Goal: Information Seeking & Learning: Learn about a topic

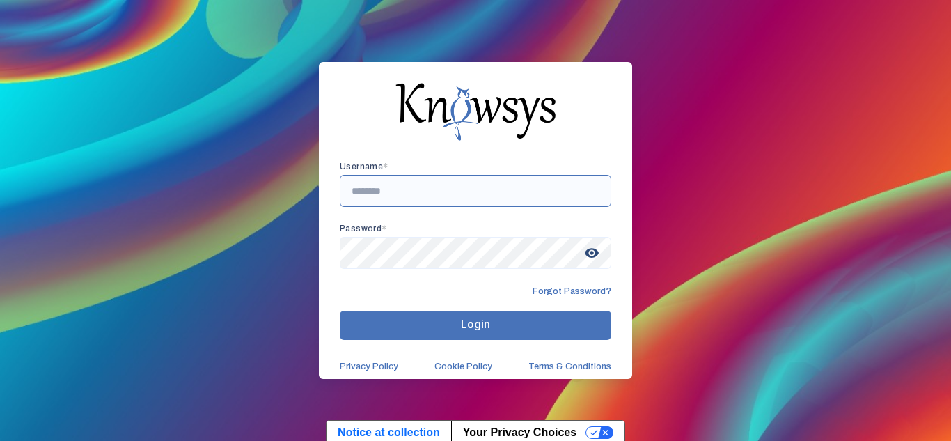
click at [526, 193] on input "text" at bounding box center [475, 191] width 271 height 32
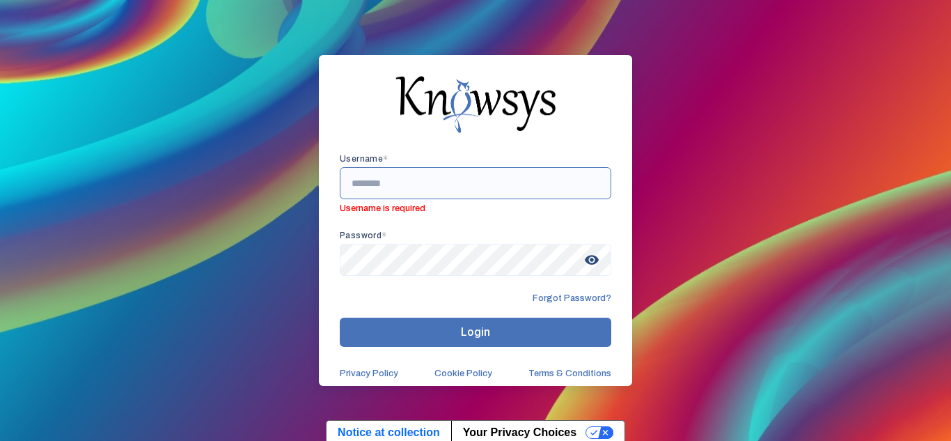
click at [458, 175] on input "text" at bounding box center [475, 183] width 271 height 32
paste input "**********"
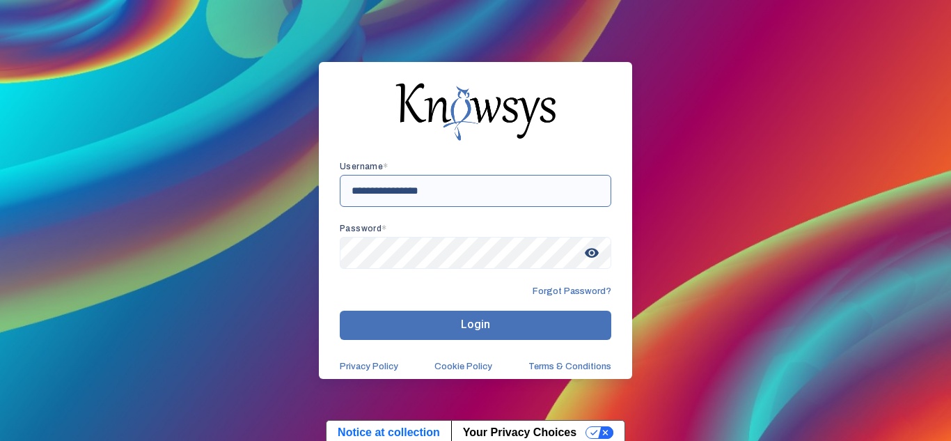
type input "**********"
click at [530, 326] on button "Login" at bounding box center [475, 324] width 271 height 29
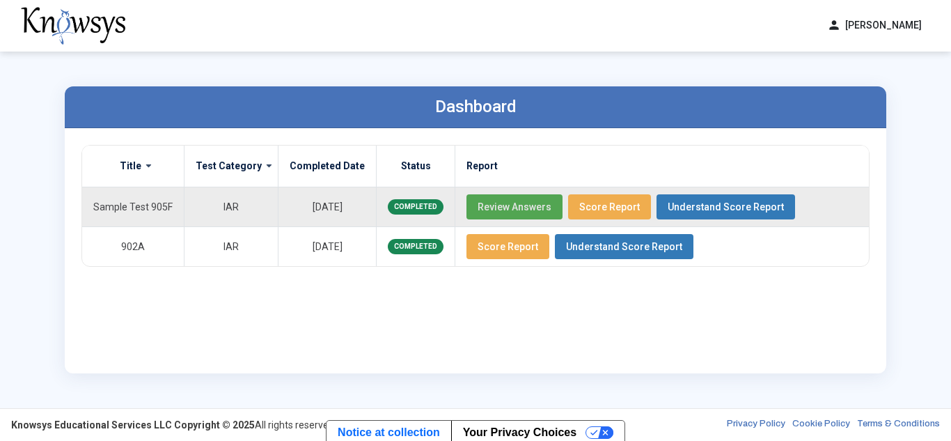
click at [510, 209] on span "Review Answers" at bounding box center [514, 206] width 74 height 11
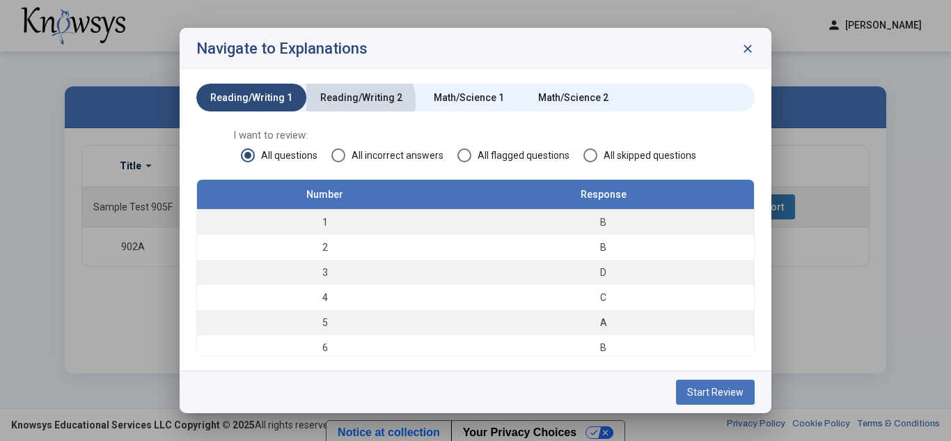
click at [354, 102] on div "Reading/Writing 2" at bounding box center [361, 97] width 82 height 14
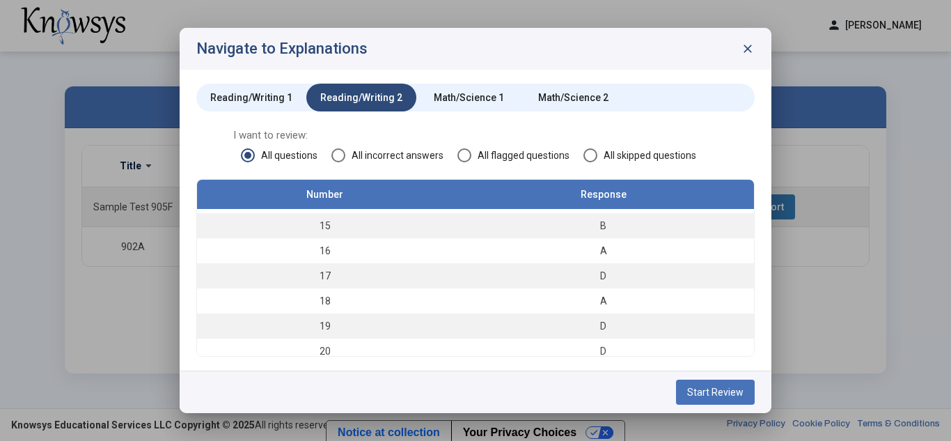
scroll to position [348, 0]
click at [447, 93] on div "Math/Science 1" at bounding box center [469, 97] width 70 height 14
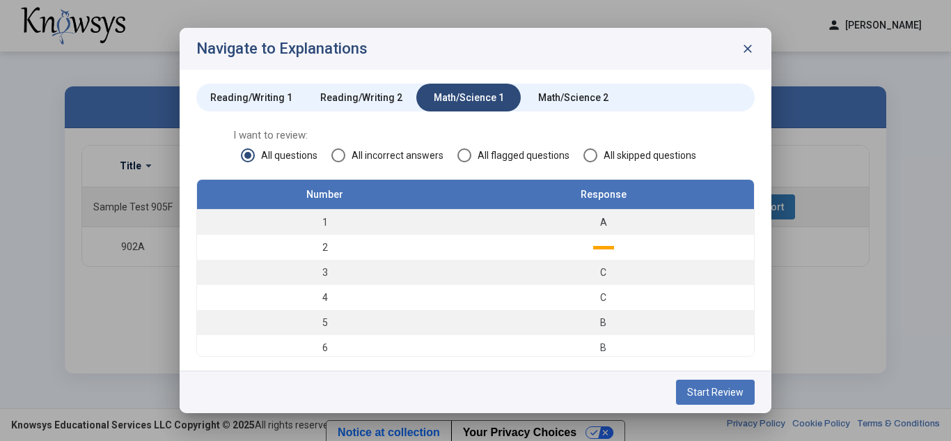
click at [718, 389] on span "Start Review" at bounding box center [715, 391] width 56 height 11
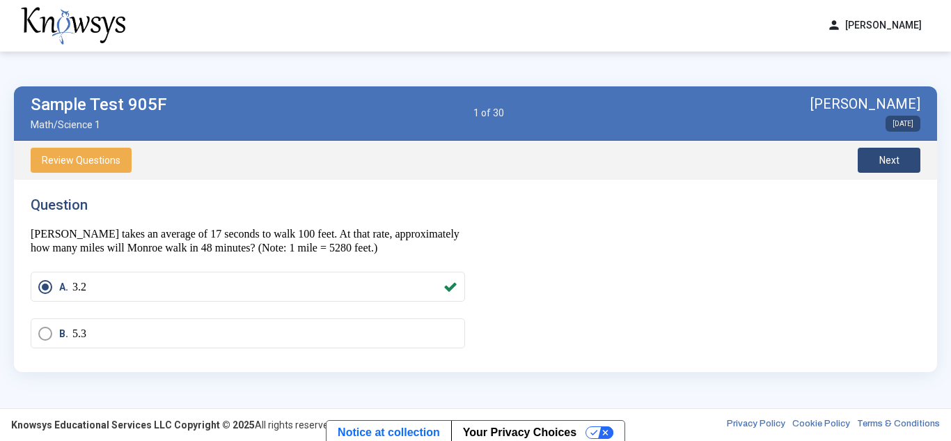
click at [470, 239] on div "Question Monroe takes an average of 17 seconds to walk 100 feet. At that rate, …" at bounding box center [253, 275] width 445 height 159
